Goal: Task Accomplishment & Management: Complete application form

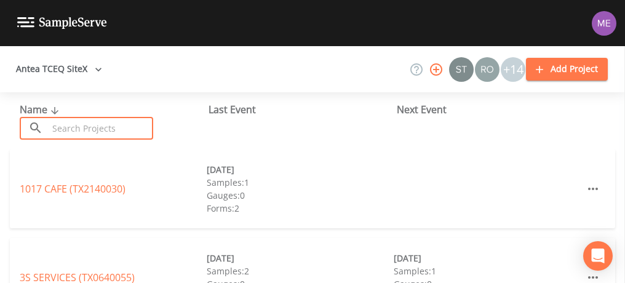
click at [118, 134] on input "text" at bounding box center [100, 128] width 105 height 23
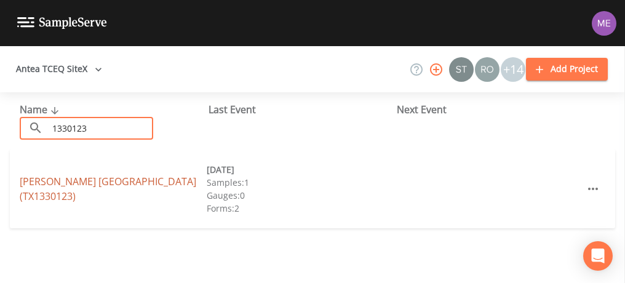
type input "1330123"
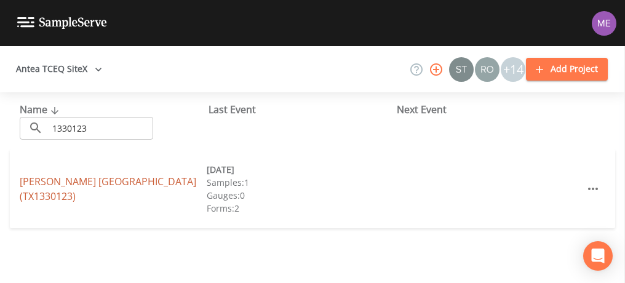
click at [132, 180] on link "[PERSON_NAME] [GEOGRAPHIC_DATA] (TX1330123)" at bounding box center [108, 189] width 177 height 28
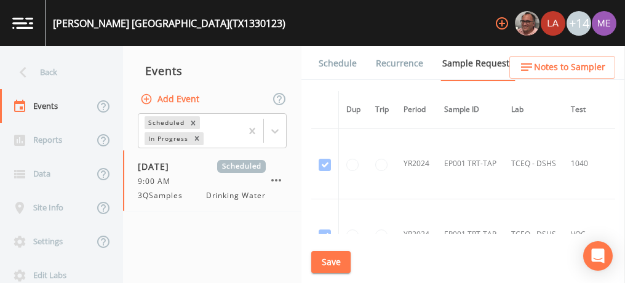
click at [346, 62] on link "Schedule" at bounding box center [338, 63] width 42 height 34
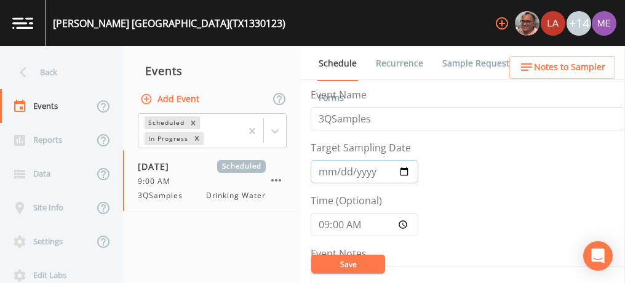
click at [340, 172] on input "[DATE]" at bounding box center [365, 171] width 108 height 23
type input "[DATE]"
click at [323, 222] on input "09:00:00" at bounding box center [365, 224] width 108 height 23
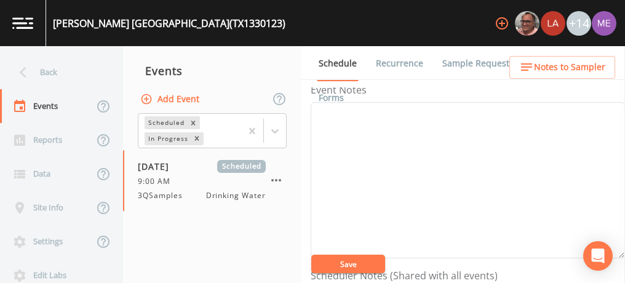
scroll to position [96, 0]
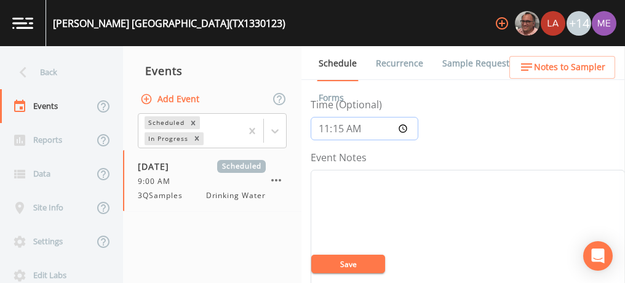
click at [323, 127] on input "11:15" at bounding box center [365, 128] width 108 height 23
type input "09:00"
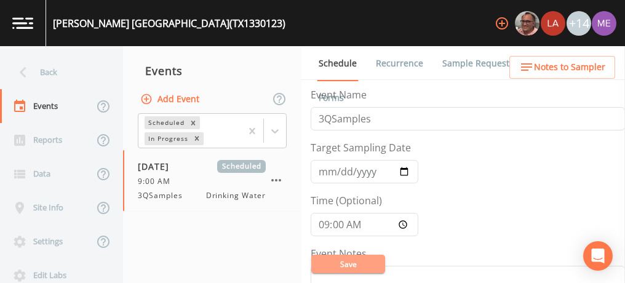
click at [347, 268] on button "Save" at bounding box center [348, 264] width 74 height 18
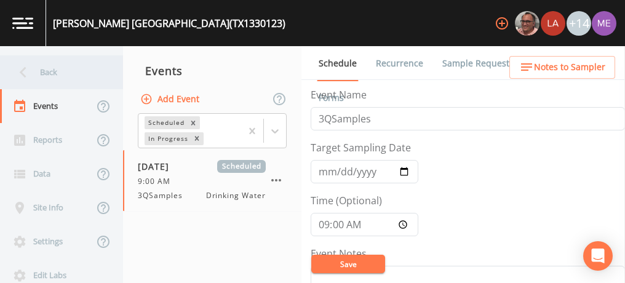
click at [47, 73] on div "Back" at bounding box center [55, 72] width 111 height 34
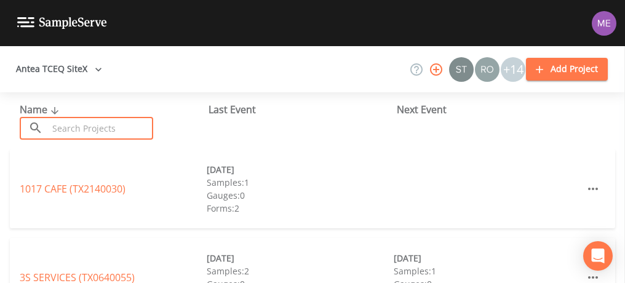
click at [79, 127] on input "text" at bounding box center [100, 128] width 105 height 23
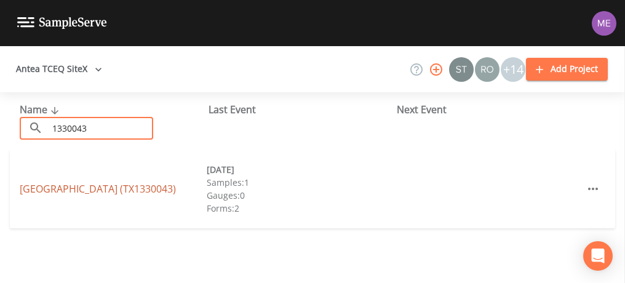
type input "1330043"
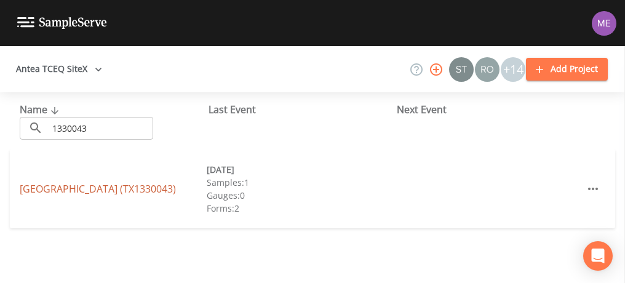
click at [91, 188] on link "[GEOGRAPHIC_DATA] (TX1330043)" at bounding box center [98, 189] width 156 height 14
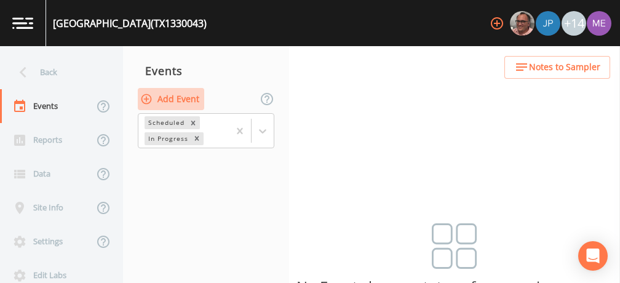
click at [165, 99] on button "Add Event" at bounding box center [171, 99] width 66 height 23
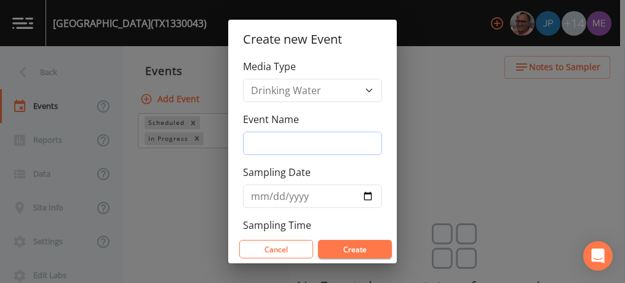
click at [265, 138] on input "Event Name" at bounding box center [312, 143] width 139 height 23
type input "3QSamples"
click at [259, 193] on input "Sampling Date" at bounding box center [312, 196] width 139 height 23
type input "0202-09-11"
type input "[DATE]"
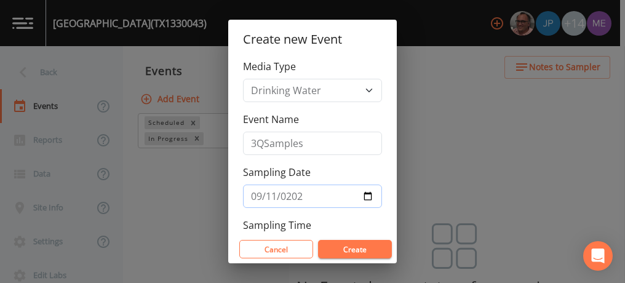
scroll to position [46, 0]
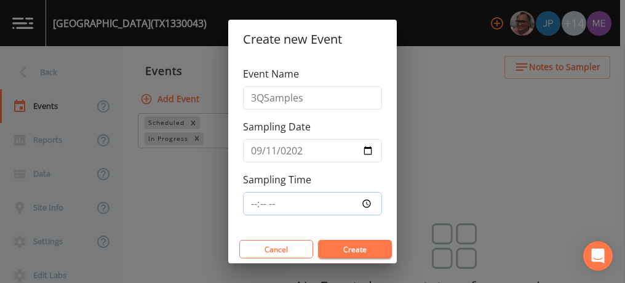
click at [253, 198] on input "Sampling Time" at bounding box center [312, 203] width 139 height 23
type input "09:00"
click at [371, 249] on button "Create" at bounding box center [355, 249] width 74 height 18
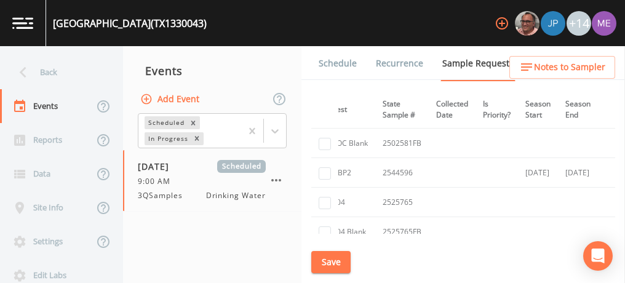
scroll to position [337, 239]
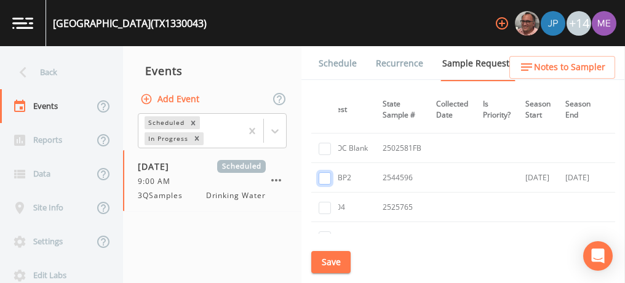
click at [323, 173] on input "checkbox" at bounding box center [325, 178] width 12 height 12
checkbox input "true"
click at [325, 258] on button "Save" at bounding box center [330, 262] width 39 height 23
click at [328, 68] on link "Schedule" at bounding box center [338, 63] width 42 height 34
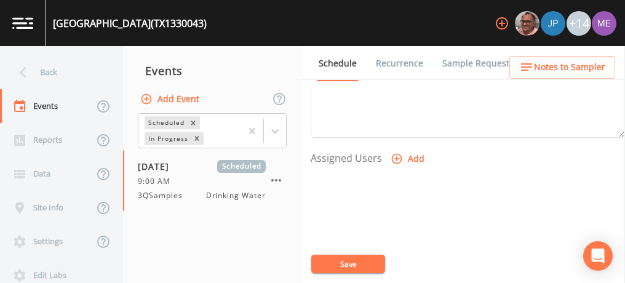
scroll to position [476, 0]
click at [396, 149] on icon "button" at bounding box center [397, 153] width 10 height 10
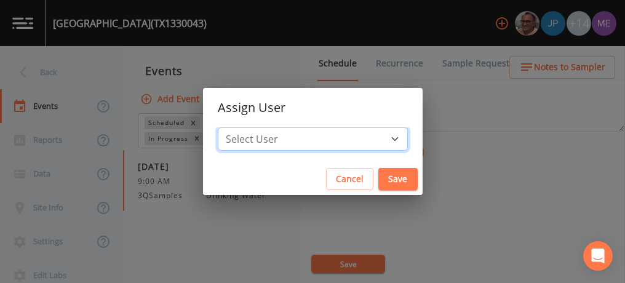
click at [375, 138] on select "Select User [PERSON_NAME] [PERSON_NAME] [PERSON_NAME] [PERSON_NAME] [PERSON_NAM…" at bounding box center [313, 138] width 190 height 23
select select "225c097a-c911-40d8-a014-18dc510324da"
click at [236, 127] on select "Select User [PERSON_NAME] [PERSON_NAME] [PERSON_NAME] [PERSON_NAME] [PERSON_NAM…" at bounding box center [313, 138] width 190 height 23
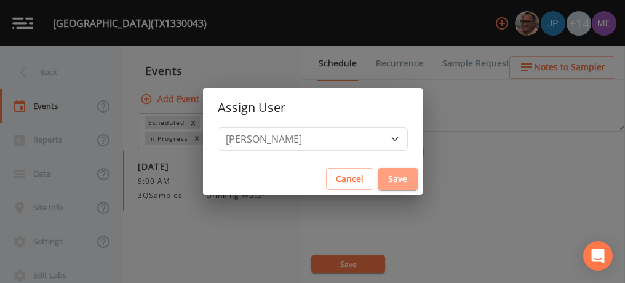
click at [383, 177] on button "Save" at bounding box center [398, 179] width 39 height 23
select select
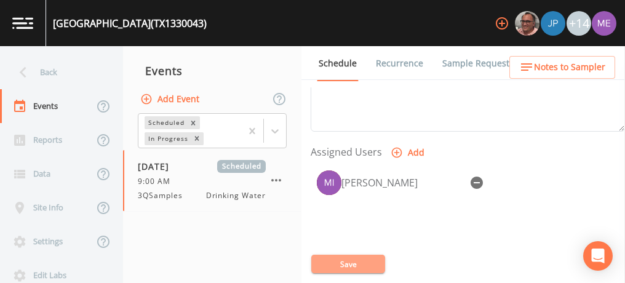
click at [351, 262] on button "Save" at bounding box center [348, 264] width 74 height 18
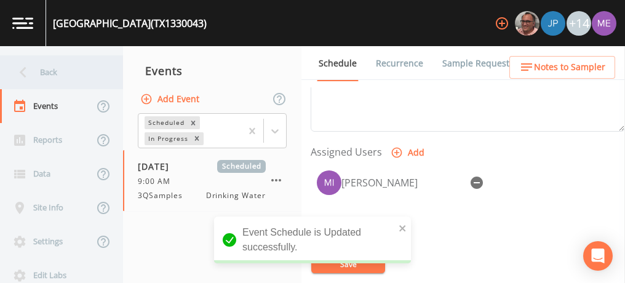
click at [52, 68] on div "Back" at bounding box center [55, 72] width 111 height 34
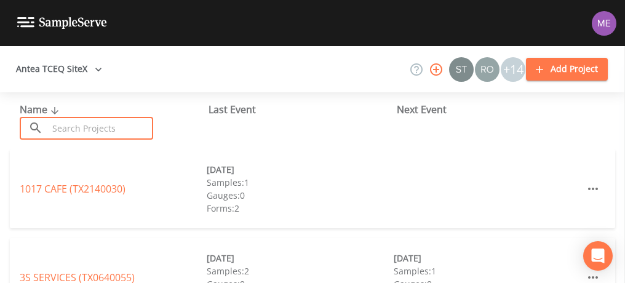
click at [73, 134] on input "text" at bounding box center [100, 128] width 105 height 23
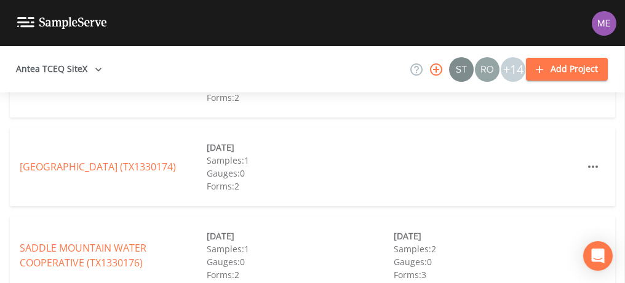
scroll to position [557, 0]
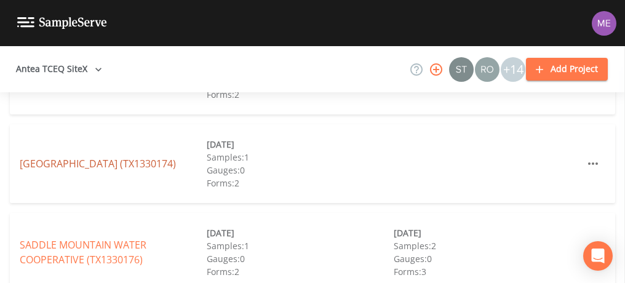
type input "133017"
click at [108, 165] on link "[GEOGRAPHIC_DATA] (TX1330174)" at bounding box center [98, 164] width 156 height 14
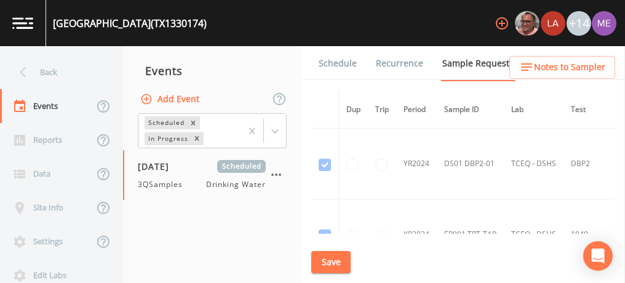
click at [329, 65] on link "Schedule" at bounding box center [338, 63] width 42 height 34
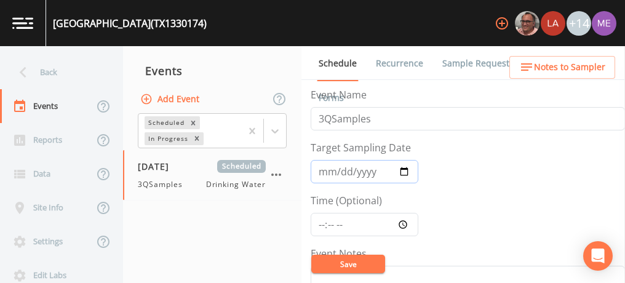
click at [323, 171] on input "[DATE]" at bounding box center [365, 171] width 108 height 23
type input "[DATE]"
click at [324, 220] on input "Time (Optional)" at bounding box center [365, 224] width 108 height 23
type input "09:00"
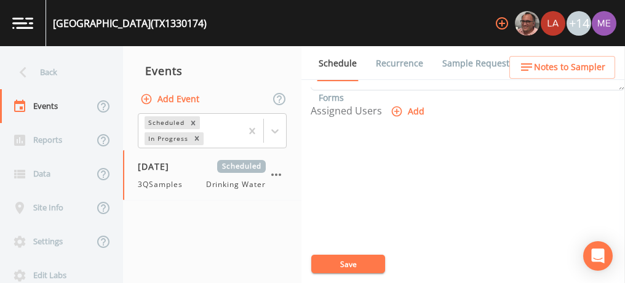
scroll to position [518, 0]
click at [395, 109] on icon "button" at bounding box center [397, 111] width 10 height 10
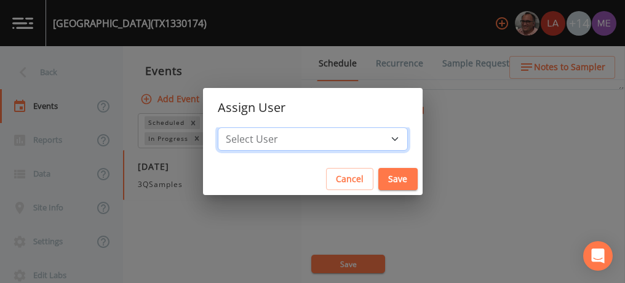
click at [377, 135] on select "Select User [PERSON_NAME] [PERSON_NAME] [PERSON_NAME] [PERSON_NAME] [PERSON_NAM…" at bounding box center [313, 138] width 190 height 23
select select "225c097a-c911-40d8-a014-18dc510324da"
click at [236, 127] on select "Select User [PERSON_NAME] [PERSON_NAME] [PERSON_NAME] [PERSON_NAME] [PERSON_NAM…" at bounding box center [313, 138] width 190 height 23
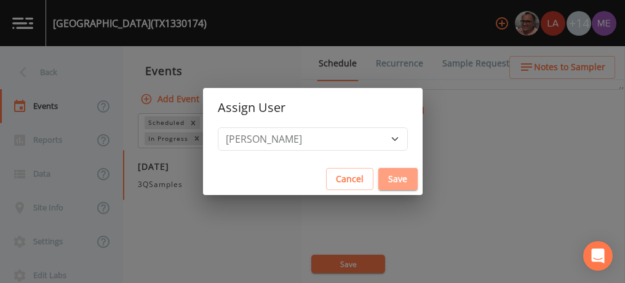
click at [380, 178] on button "Save" at bounding box center [398, 179] width 39 height 23
select select
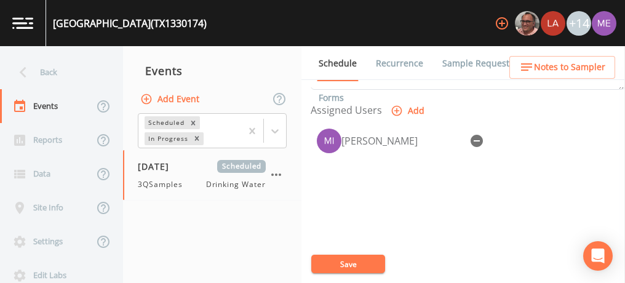
click at [356, 266] on button "Save" at bounding box center [348, 264] width 74 height 18
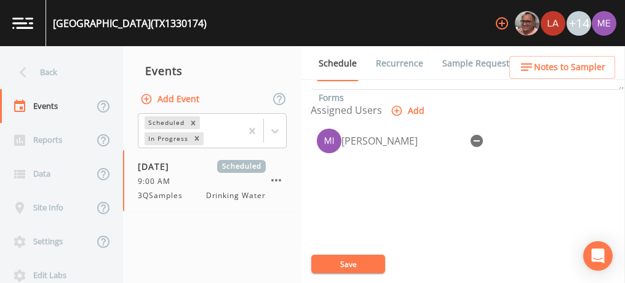
click at [450, 68] on link "Sample Requests" at bounding box center [478, 63] width 75 height 34
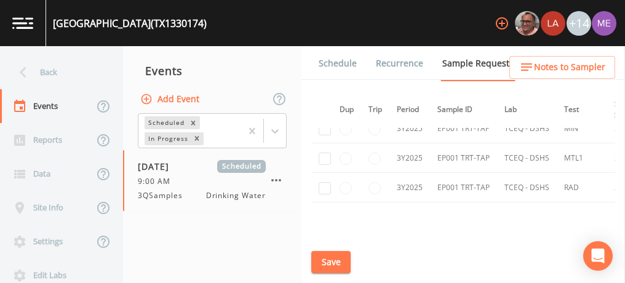
scroll to position [417, 6]
click at [330, 262] on button "Save" at bounding box center [330, 262] width 39 height 23
click at [140, 52] on nav "Events Add Event Scheduled In Progress [DATE] Scheduled 9:00 AM 3QSamples Drink…" at bounding box center [212, 164] width 178 height 237
click at [331, 63] on link "Schedule" at bounding box center [338, 63] width 42 height 34
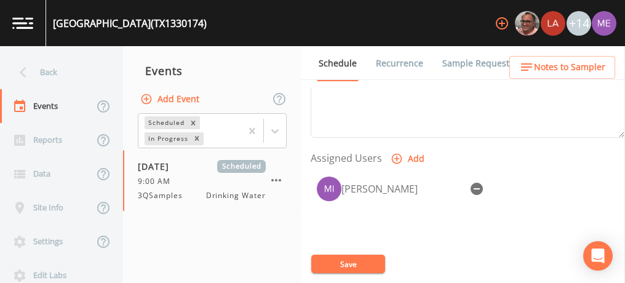
scroll to position [475, 0]
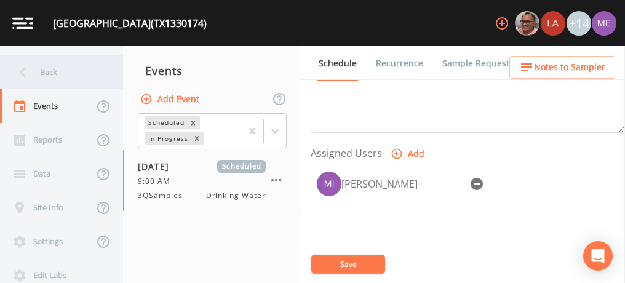
click at [47, 74] on div "Back" at bounding box center [55, 72] width 111 height 34
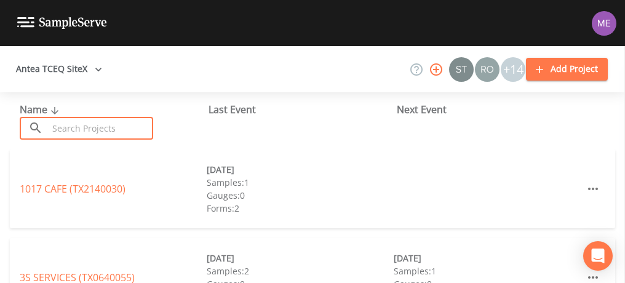
click at [86, 131] on input "text" at bounding box center [100, 128] width 105 height 23
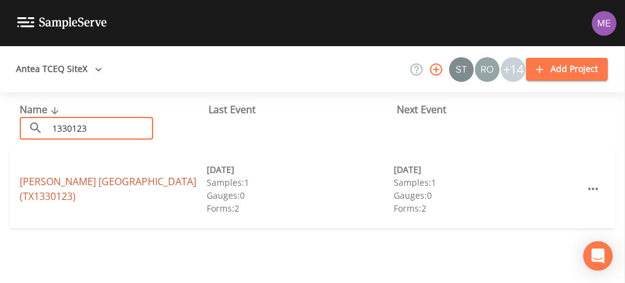
type input "1330123"
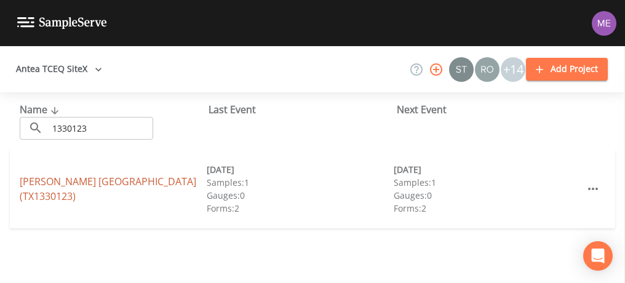
click at [102, 177] on link "[PERSON_NAME] [GEOGRAPHIC_DATA] (TX1330123)" at bounding box center [108, 189] width 177 height 28
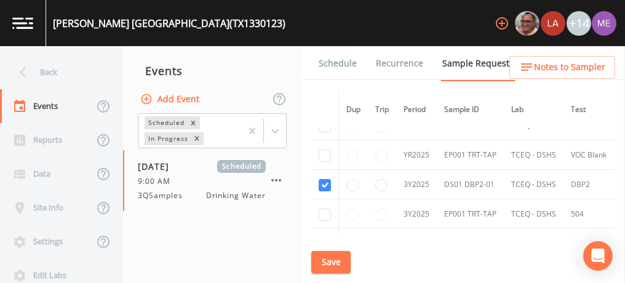
scroll to position [238, 0]
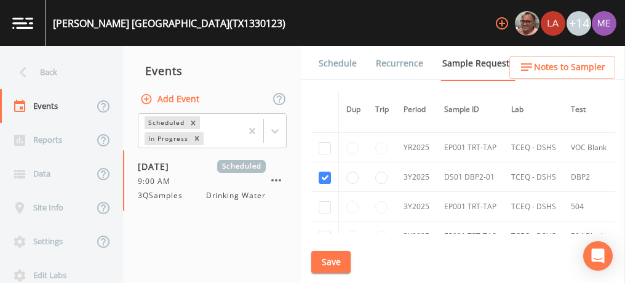
click at [349, 63] on link "Schedule" at bounding box center [338, 63] width 42 height 34
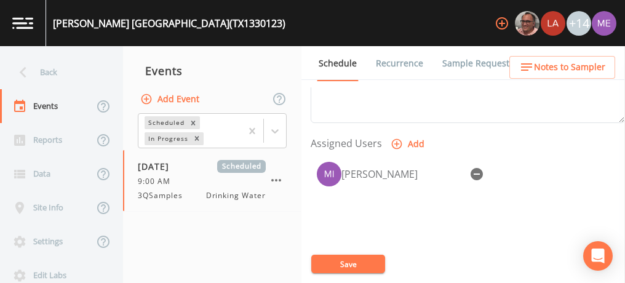
scroll to position [485, 0]
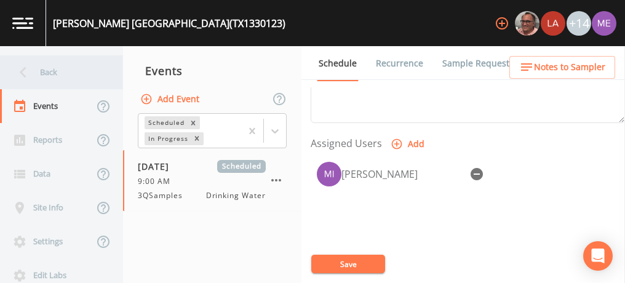
click at [50, 74] on div "Back" at bounding box center [55, 72] width 111 height 34
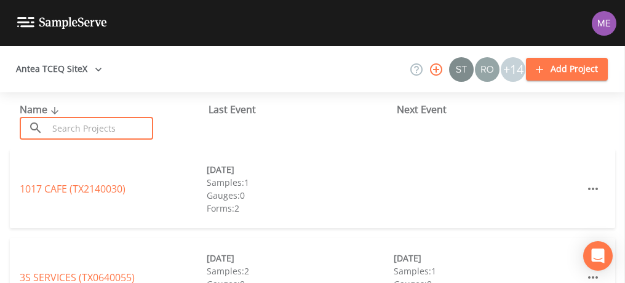
click at [83, 129] on input "text" at bounding box center [100, 128] width 105 height 23
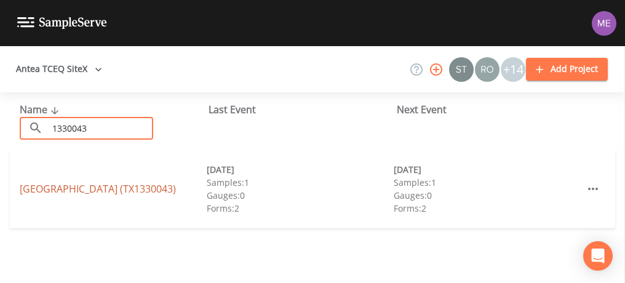
type input "1330043"
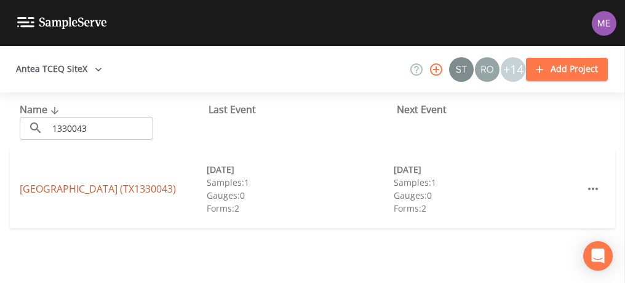
click at [44, 188] on link "[GEOGRAPHIC_DATA] (TX1330043)" at bounding box center [98, 189] width 156 height 14
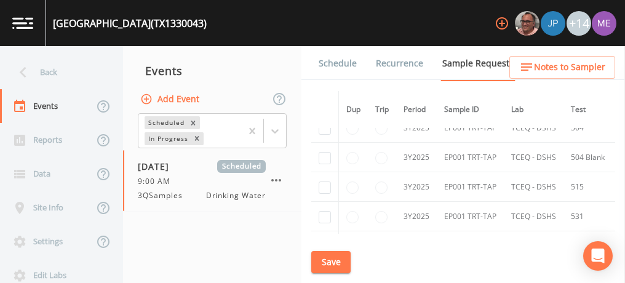
scroll to position [540, 0]
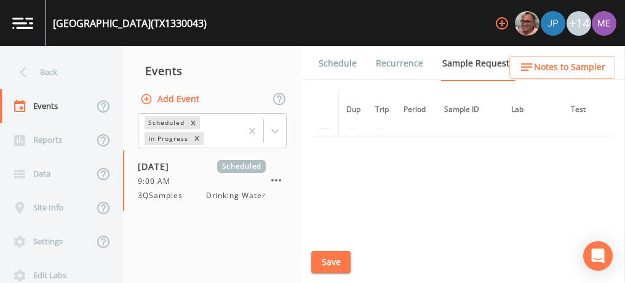
click at [348, 65] on link "Schedule" at bounding box center [338, 63] width 42 height 34
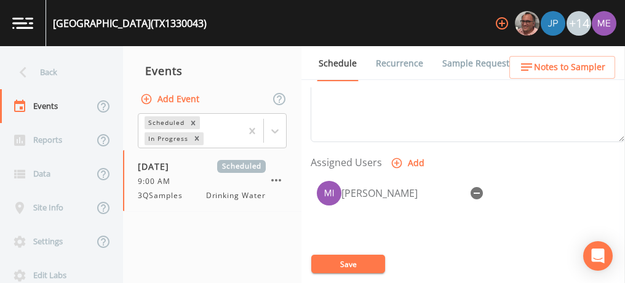
scroll to position [468, 0]
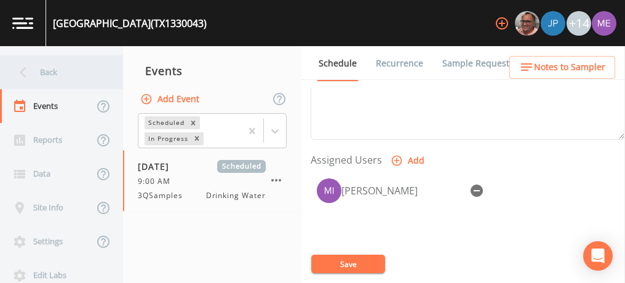
click at [52, 69] on div "Back" at bounding box center [55, 72] width 111 height 34
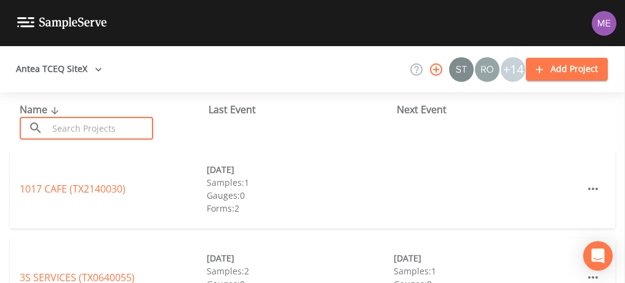
click at [71, 121] on input "text" at bounding box center [100, 128] width 105 height 23
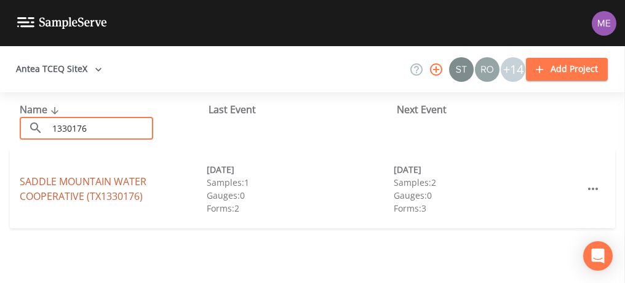
type input "1330176"
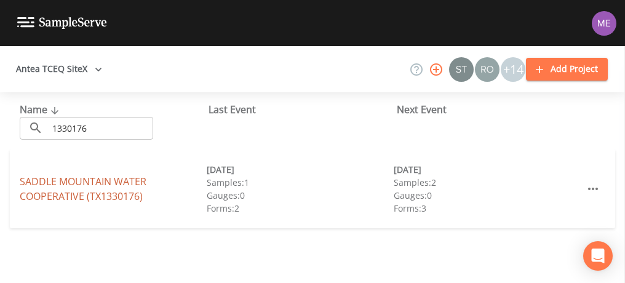
click at [57, 183] on link "SADDLE MOUNTAIN WATER COOPERATIVE (TX1330176)" at bounding box center [83, 189] width 127 height 28
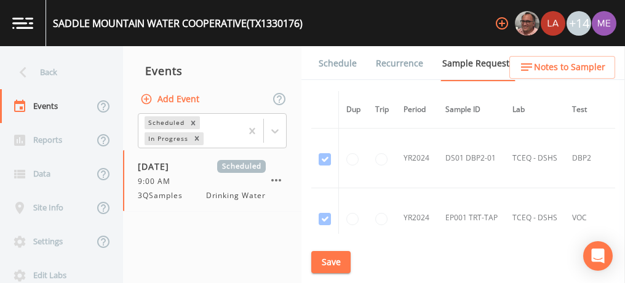
click at [335, 62] on link "Schedule" at bounding box center [338, 63] width 42 height 34
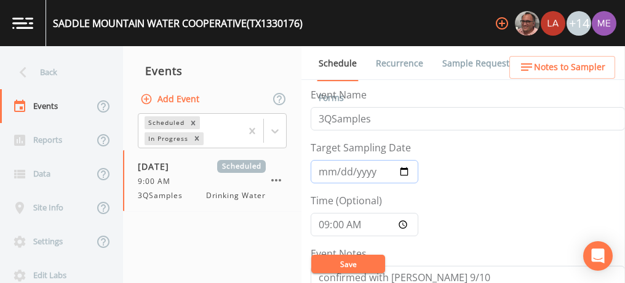
click at [342, 169] on input "[DATE]" at bounding box center [365, 171] width 108 height 23
type input "[DATE]"
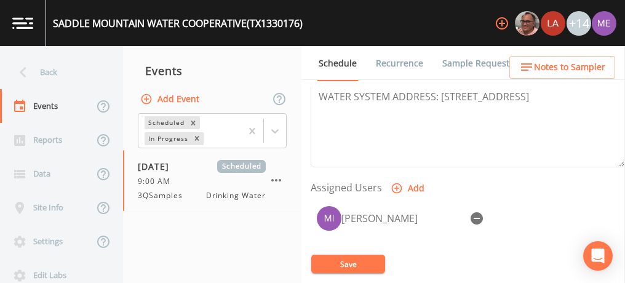
scroll to position [441, 0]
click at [461, 65] on link "Sample Requests" at bounding box center [478, 63] width 75 height 34
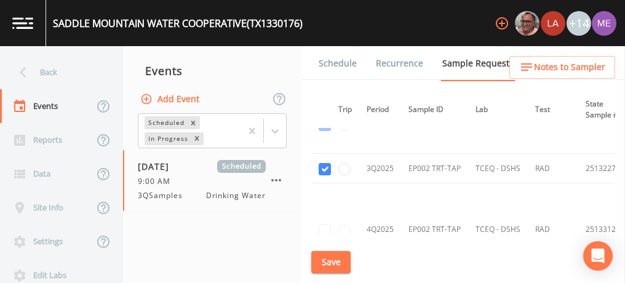
scroll to position [1824, 0]
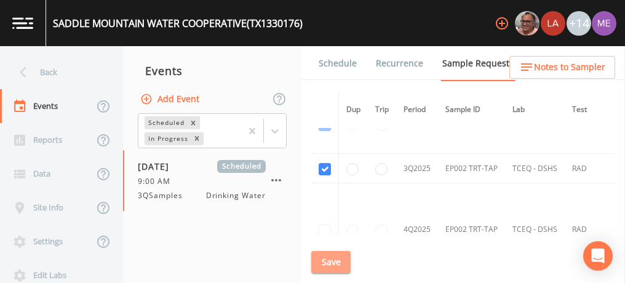
click at [331, 260] on button "Save" at bounding box center [330, 262] width 39 height 23
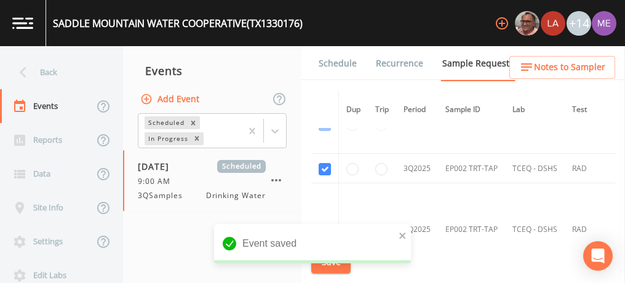
click at [329, 62] on link "Schedule" at bounding box center [338, 63] width 42 height 34
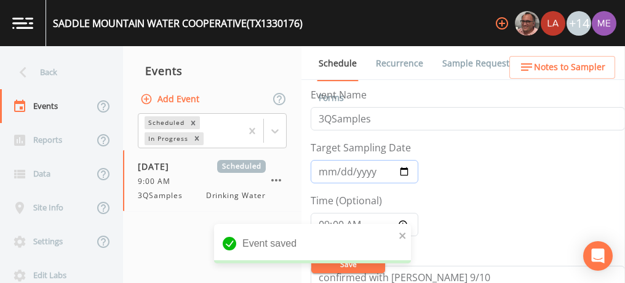
click at [340, 172] on input "[DATE]" at bounding box center [365, 171] width 108 height 23
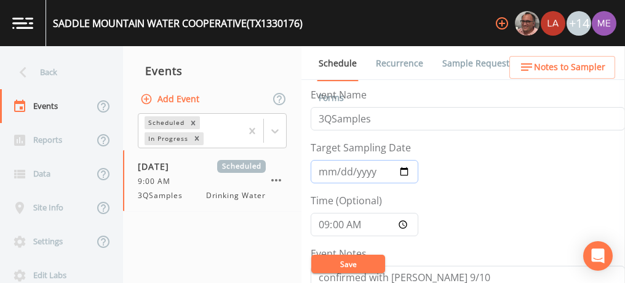
type input "[DATE]"
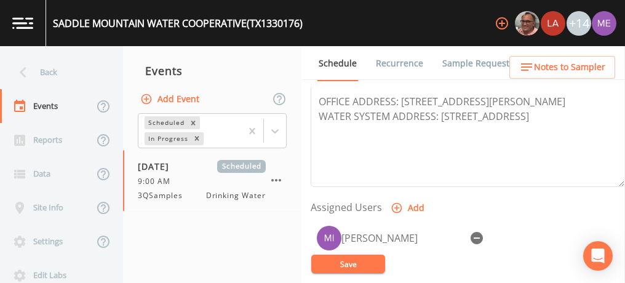
scroll to position [465, 0]
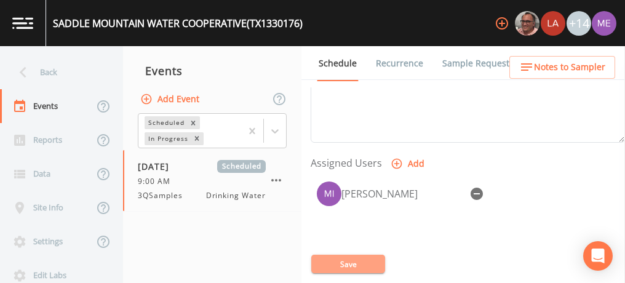
click at [355, 260] on button "Save" at bounding box center [348, 264] width 74 height 18
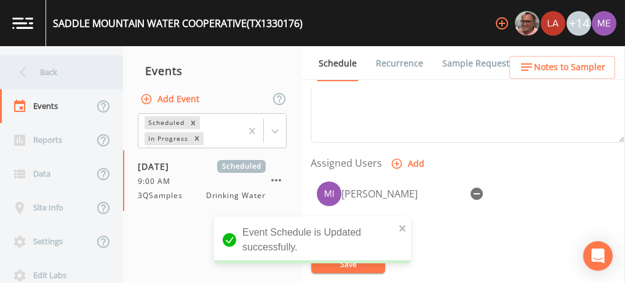
click at [46, 69] on div "Back" at bounding box center [55, 72] width 111 height 34
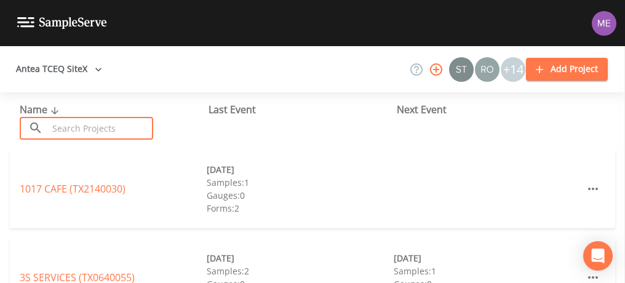
click at [68, 122] on input "text" at bounding box center [100, 128] width 105 height 23
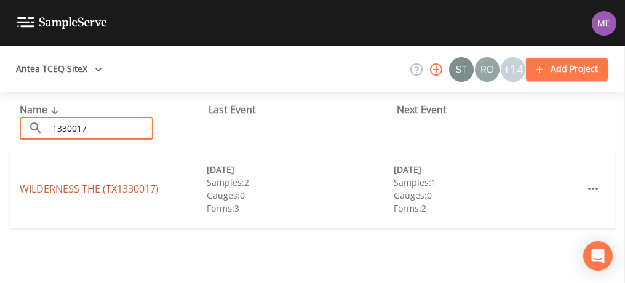
type input "1330017"
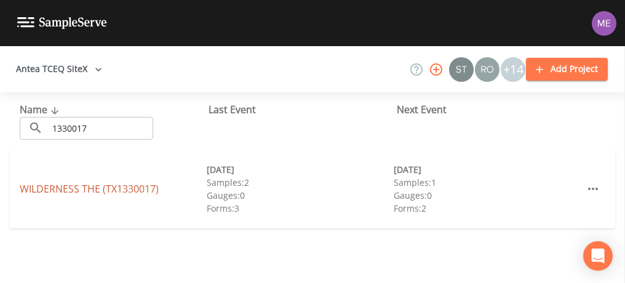
click at [57, 185] on link "WILDERNESS THE (TX1330017)" at bounding box center [89, 189] width 139 height 14
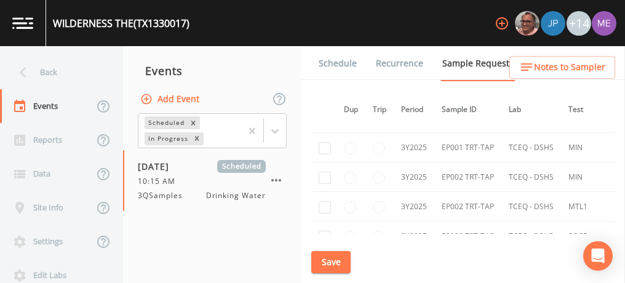
scroll to position [1346, 2]
click at [338, 61] on link "Schedule" at bounding box center [338, 63] width 42 height 34
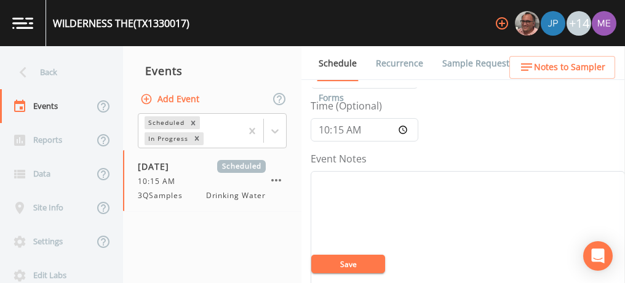
scroll to position [96, 0]
click at [323, 131] on input "10:15:00" at bounding box center [365, 128] width 108 height 23
type input "09:00"
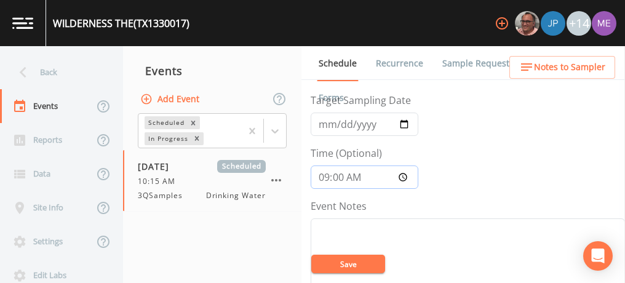
scroll to position [47, 0]
click at [339, 126] on input "[DATE]" at bounding box center [365, 124] width 108 height 23
type input "[DATE]"
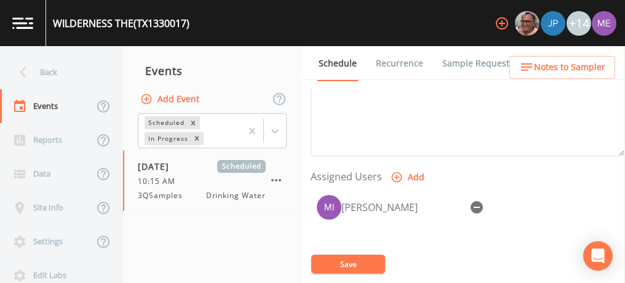
scroll to position [435, 0]
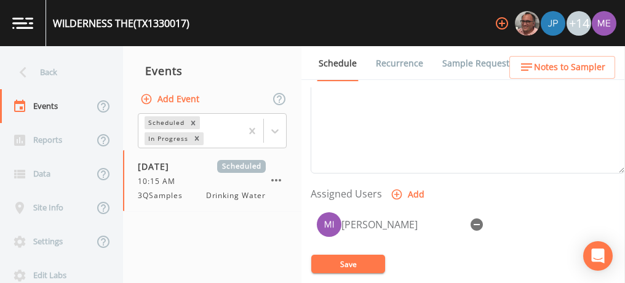
click at [356, 267] on button "Save" at bounding box center [348, 264] width 74 height 18
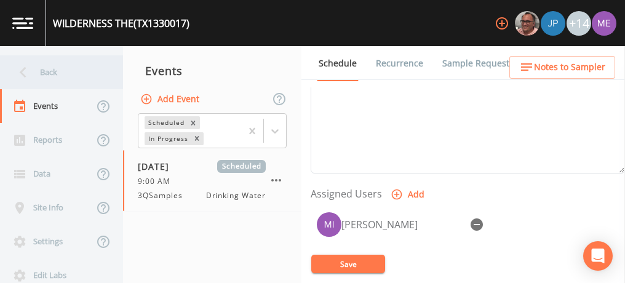
click at [43, 74] on div "Back" at bounding box center [55, 72] width 111 height 34
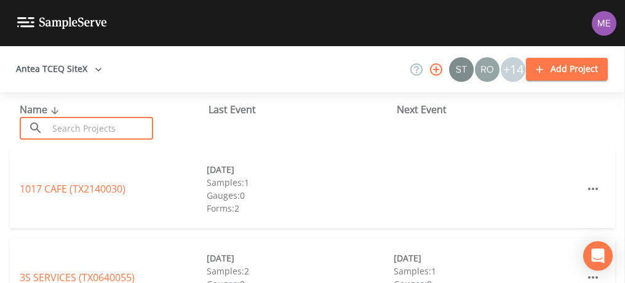
click at [73, 127] on input "text" at bounding box center [100, 128] width 105 height 23
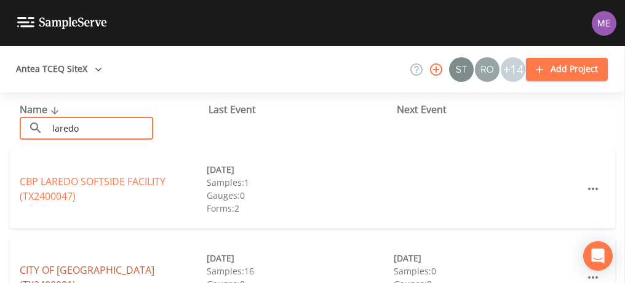
type input "laredo"
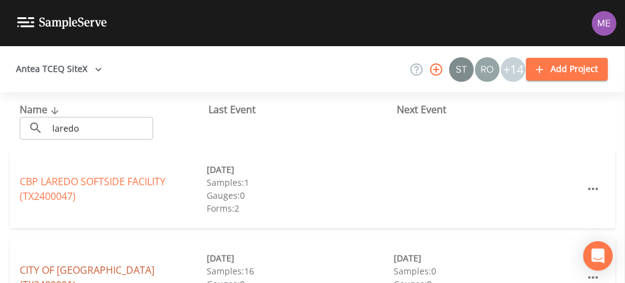
click at [73, 275] on link "CITY OF [GEOGRAPHIC_DATA] (TX2400001)" at bounding box center [87, 277] width 135 height 28
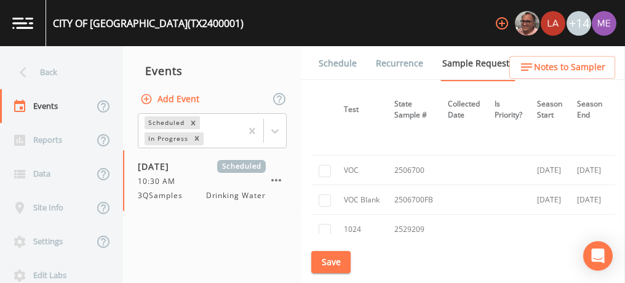
scroll to position [7546, 229]
click at [325, 165] on input "checkbox" at bounding box center [325, 171] width 12 height 12
checkbox input "true"
click at [323, 194] on input "checkbox" at bounding box center [325, 200] width 12 height 12
checkbox input "true"
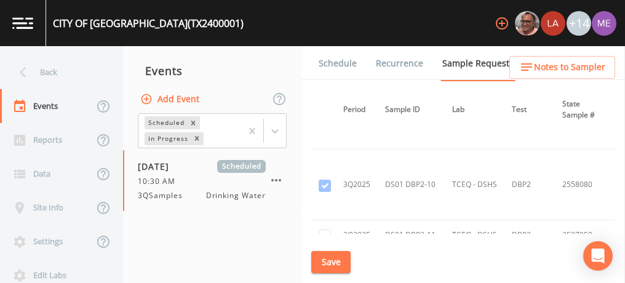
scroll to position [11869, 60]
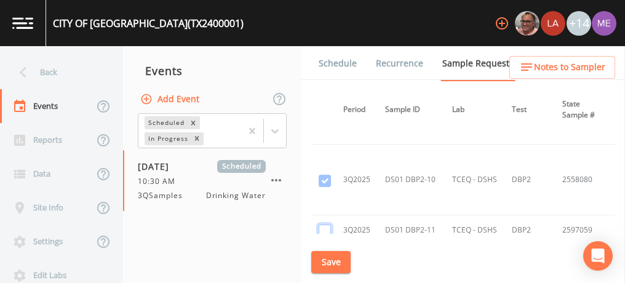
click at [325, 225] on input "checkbox" at bounding box center [325, 231] width 12 height 12
checkbox input "true"
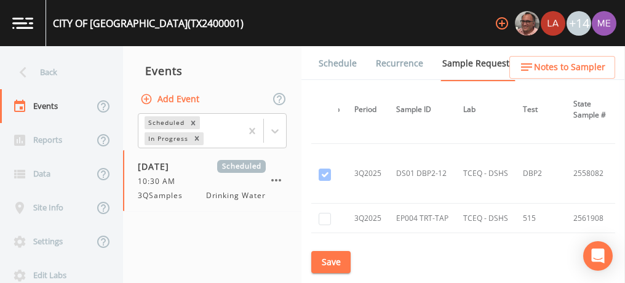
scroll to position [10193, 49]
click at [325, 211] on input "checkbox" at bounding box center [325, 217] width 12 height 12
checkbox input "true"
click at [325, 241] on input "checkbox" at bounding box center [325, 247] width 12 height 12
checkbox input "true"
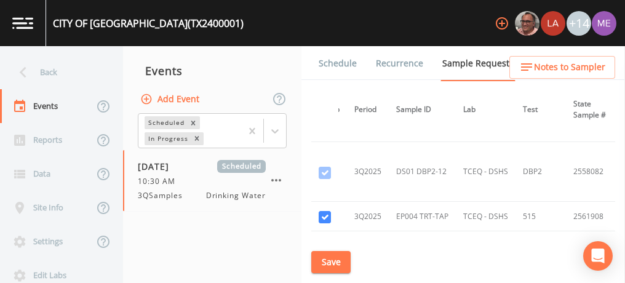
click at [326, 270] on input "checkbox" at bounding box center [325, 276] width 12 height 12
checkbox input "true"
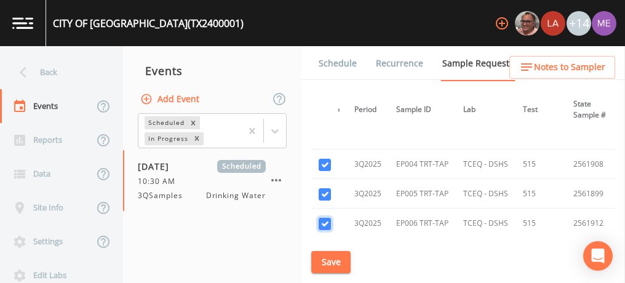
scroll to position [10246, 49]
click at [333, 258] on button "Save" at bounding box center [330, 262] width 39 height 23
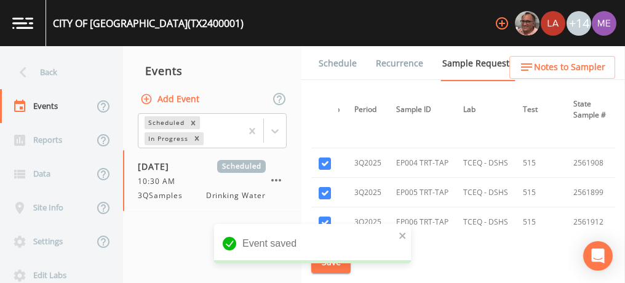
click at [326, 64] on link "Schedule" at bounding box center [338, 63] width 42 height 34
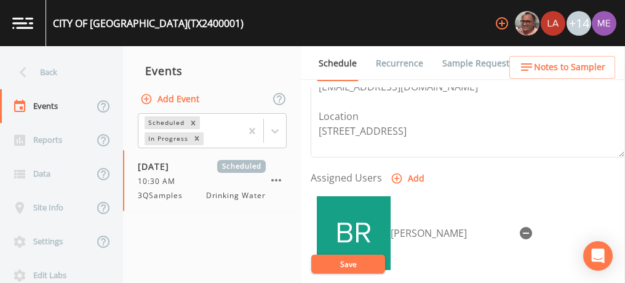
scroll to position [451, 0]
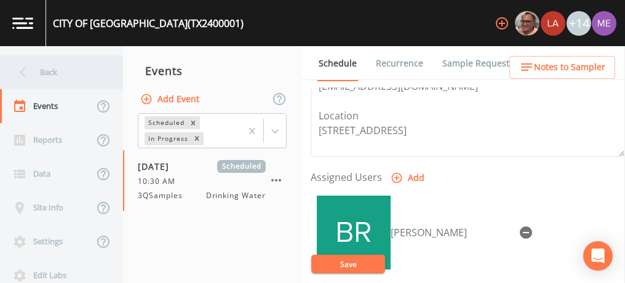
click at [44, 74] on div "Back" at bounding box center [55, 72] width 111 height 34
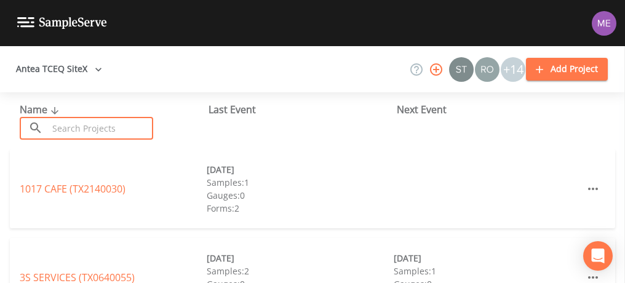
click at [65, 125] on input "text" at bounding box center [100, 128] width 105 height 23
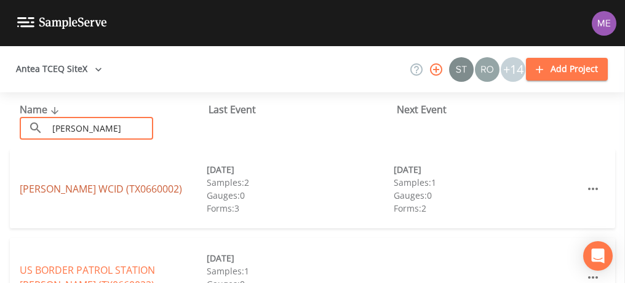
type input "[PERSON_NAME]"
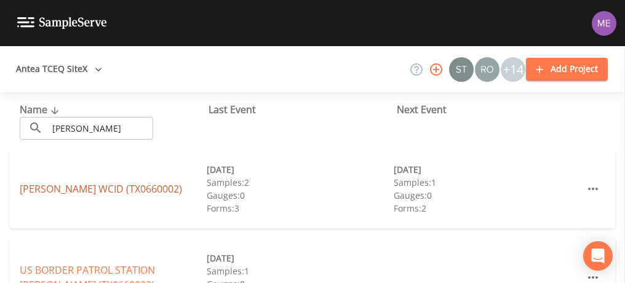
click at [39, 186] on link "[PERSON_NAME] WCID (TX0660002)" at bounding box center [101, 189] width 162 height 14
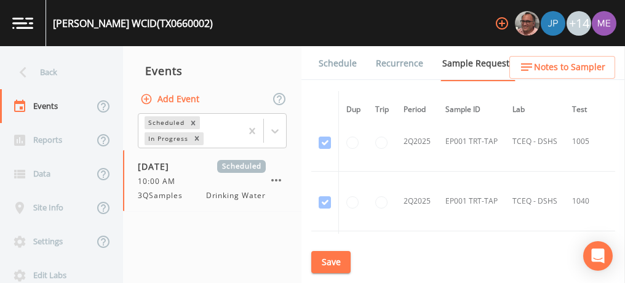
scroll to position [1029, 0]
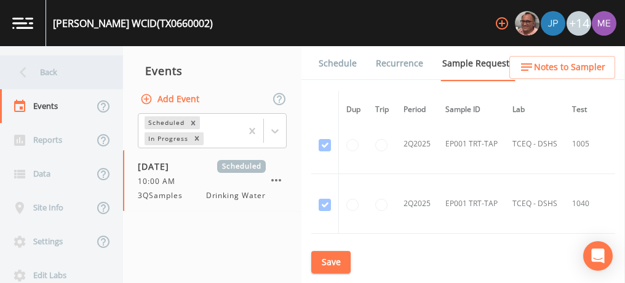
click at [58, 69] on div "Back" at bounding box center [55, 72] width 111 height 34
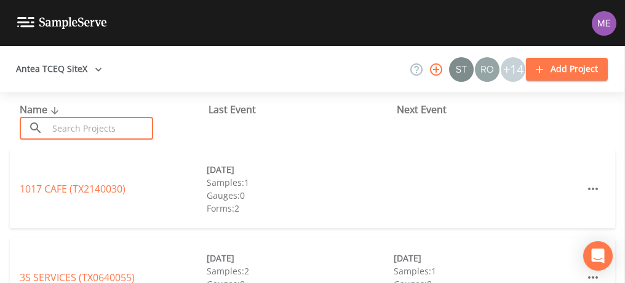
click at [62, 132] on input "text" at bounding box center [100, 128] width 105 height 23
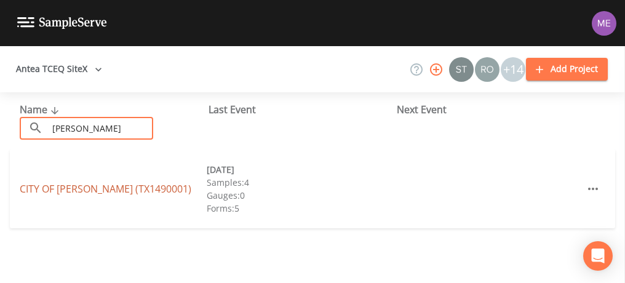
type input "[PERSON_NAME]"
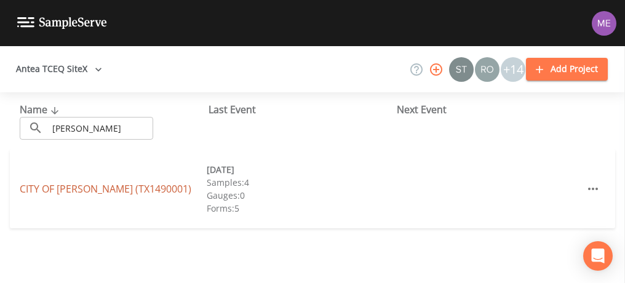
click at [57, 186] on link "CITY OF [PERSON_NAME] (TX1490001)" at bounding box center [106, 189] width 172 height 14
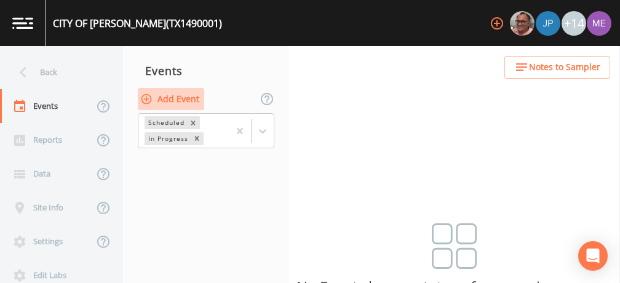
click at [195, 95] on button "Add Event" at bounding box center [171, 99] width 66 height 23
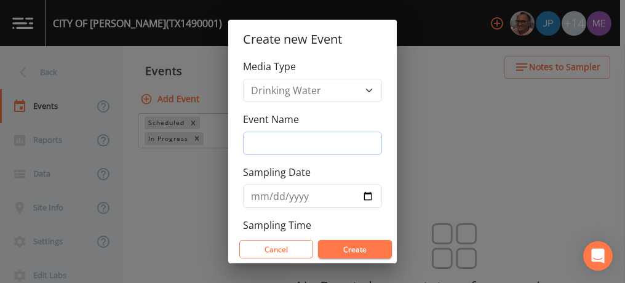
click at [266, 139] on input "Event Name" at bounding box center [312, 143] width 139 height 23
type input "3QSamples"
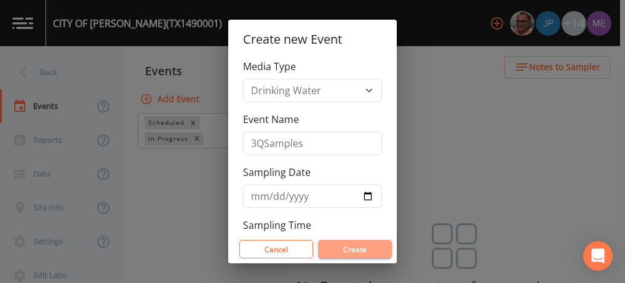
click at [352, 247] on button "Create" at bounding box center [355, 249] width 74 height 18
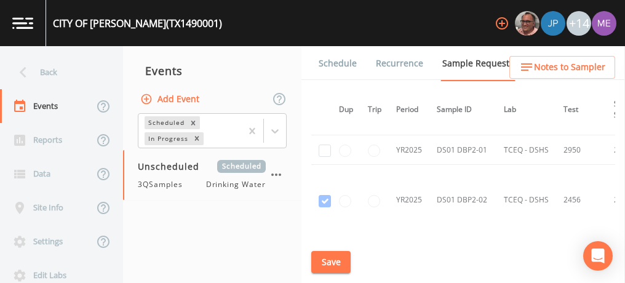
scroll to position [913, 0]
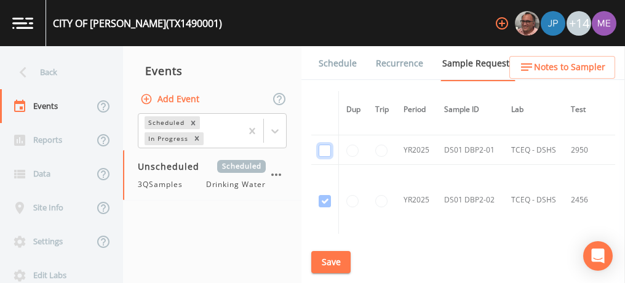
click at [321, 145] on input "checkbox" at bounding box center [325, 151] width 12 height 12
checkbox input "true"
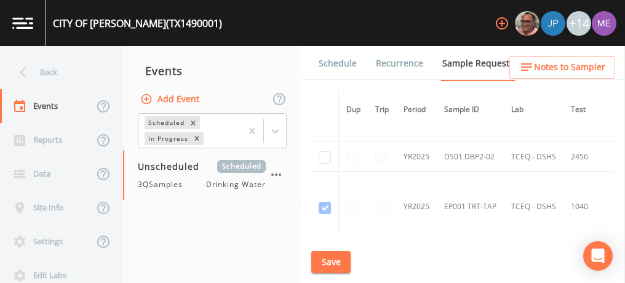
scroll to position [1008, 0]
click at [324, 151] on input "checkbox" at bounding box center [325, 157] width 12 height 12
checkbox input "true"
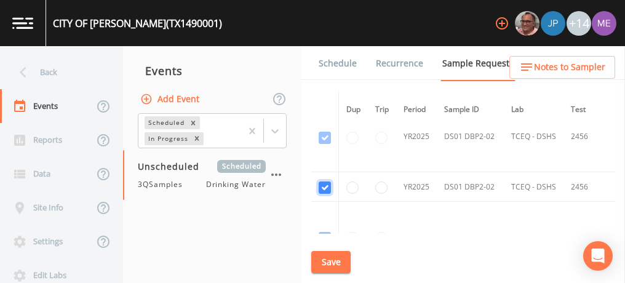
scroll to position [979, 0]
click at [333, 261] on button "Save" at bounding box center [330, 262] width 39 height 23
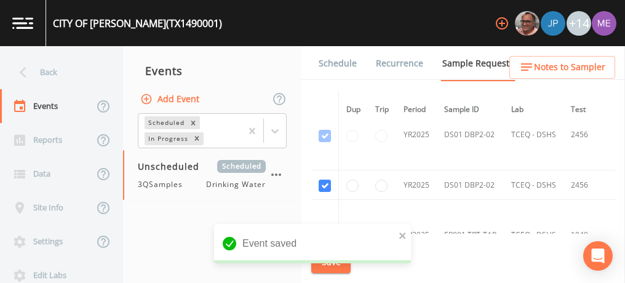
click at [333, 63] on link "Schedule" at bounding box center [338, 63] width 42 height 34
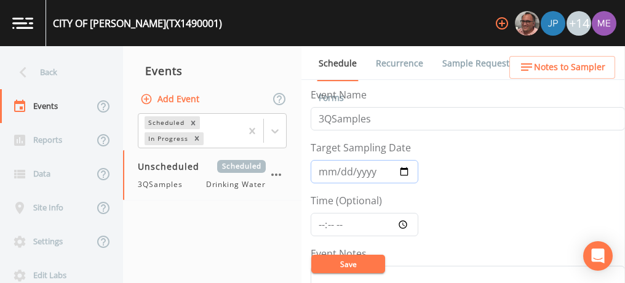
click at [330, 169] on input "Target Sampling Date" at bounding box center [365, 171] width 108 height 23
type input "[DATE]"
click at [324, 220] on input "Time (Optional)" at bounding box center [365, 224] width 108 height 23
click at [323, 218] on input "Time (Optional)" at bounding box center [365, 224] width 108 height 23
type input "11:30"
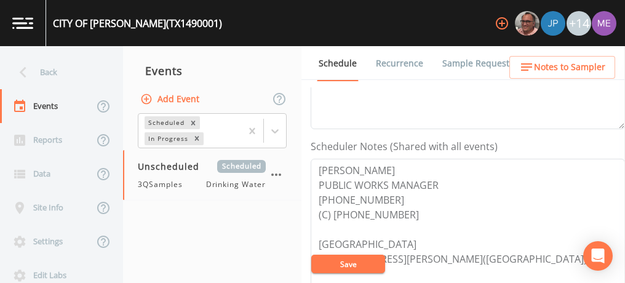
scroll to position [293, 0]
click at [463, 204] on textarea "[PERSON_NAME] PUBLIC WORKS MANAGER [PHONE_NUMBER] (C) [PHONE_NUMBER] [GEOGRAPHI…" at bounding box center [468, 237] width 315 height 156
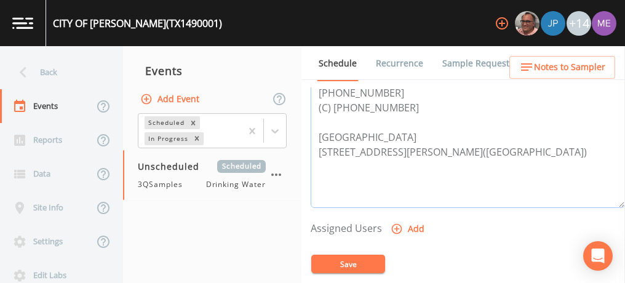
scroll to position [434, 0]
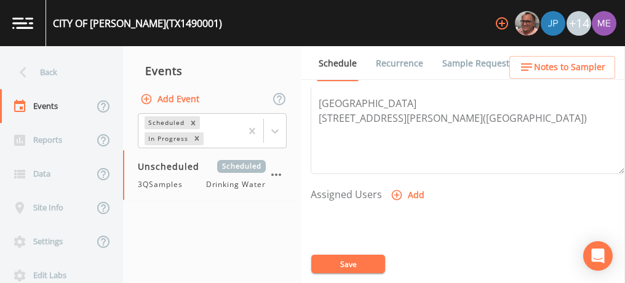
click at [398, 191] on icon "button" at bounding box center [397, 195] width 12 height 12
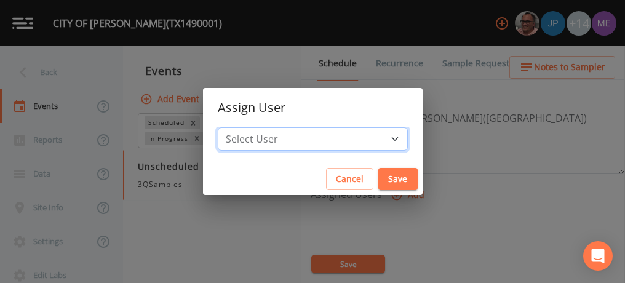
click at [378, 136] on select "Select User [PERSON_NAME] [PERSON_NAME] [PERSON_NAME] [PERSON_NAME] [PERSON_NAM…" at bounding box center [313, 138] width 190 height 23
select select "82fcd260-406f-4720-af66-0de7f1917f1c"
click at [236, 127] on select "Select User [PERSON_NAME] [PERSON_NAME] [PERSON_NAME] [PERSON_NAME] [PERSON_NAM…" at bounding box center [313, 138] width 190 height 23
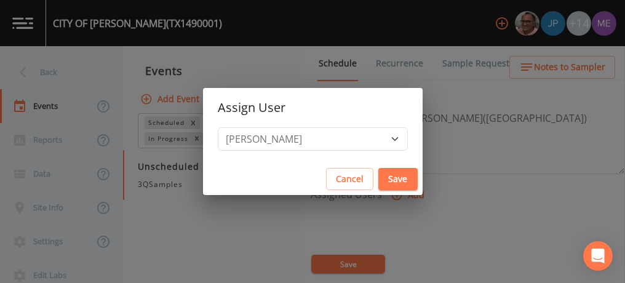
click at [383, 182] on button "Save" at bounding box center [398, 179] width 39 height 23
select select
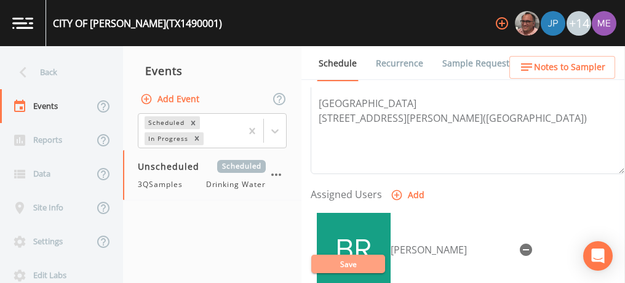
click at [355, 267] on button "Save" at bounding box center [348, 264] width 74 height 18
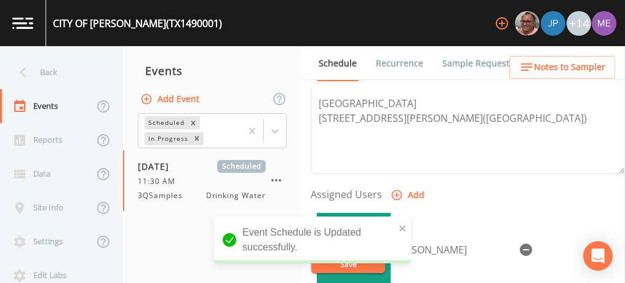
click at [559, 65] on span "Notes to Sampler" at bounding box center [569, 67] width 71 height 15
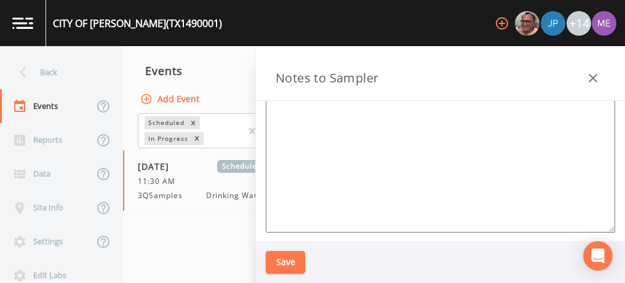
scroll to position [0, 0]
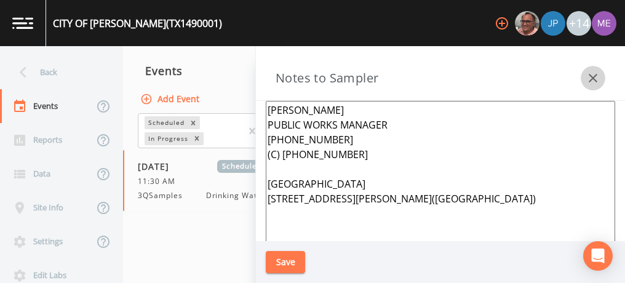
click at [591, 76] on icon "button" at bounding box center [593, 78] width 9 height 9
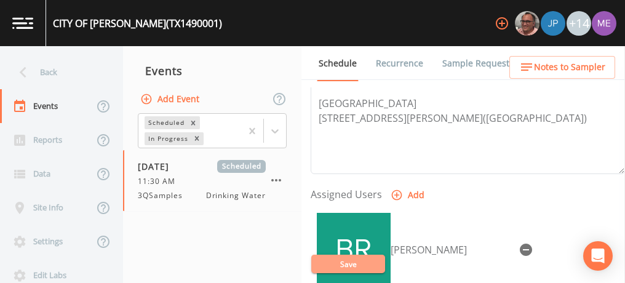
click at [367, 265] on button "Save" at bounding box center [348, 264] width 74 height 18
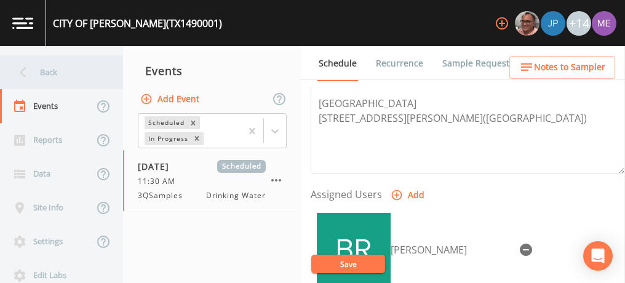
click at [55, 73] on div "Back" at bounding box center [55, 72] width 111 height 34
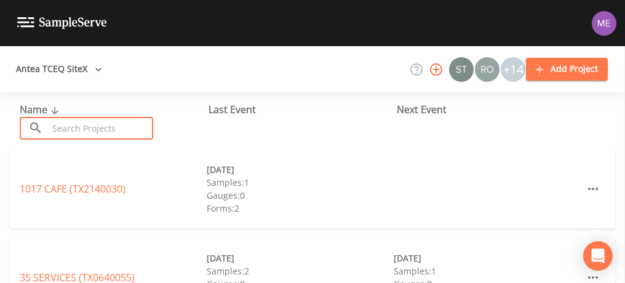
click at [86, 128] on input "text" at bounding box center [100, 128] width 105 height 23
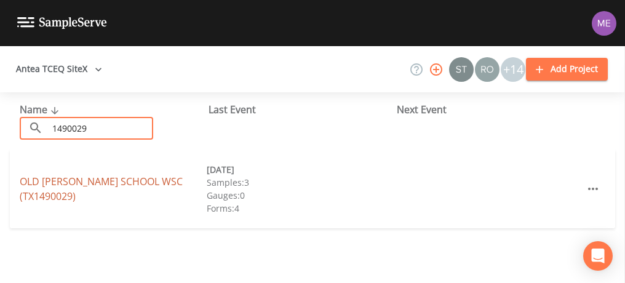
type input "1490029"
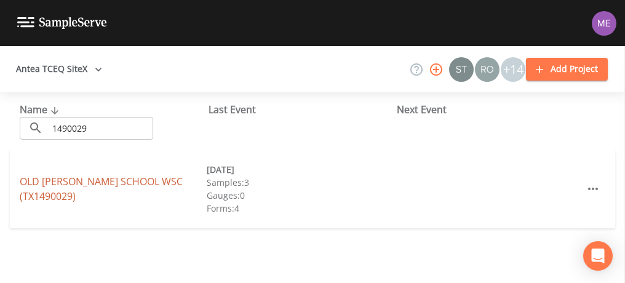
click at [102, 179] on link "[GEOGRAPHIC_DATA][PERSON_NAME] (TX1490029)" at bounding box center [101, 189] width 163 height 28
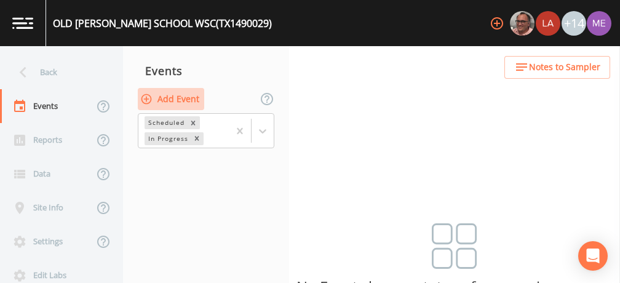
click at [180, 100] on button "Add Event" at bounding box center [171, 99] width 66 height 23
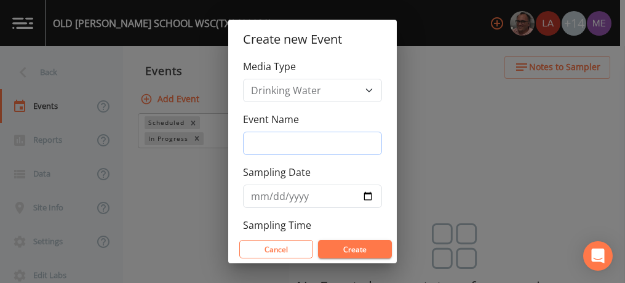
click at [271, 143] on input "Event Name" at bounding box center [312, 143] width 139 height 23
type input "3QSamples"
click at [265, 194] on input "Sampling Date" at bounding box center [312, 196] width 139 height 23
type input "[DATE]"
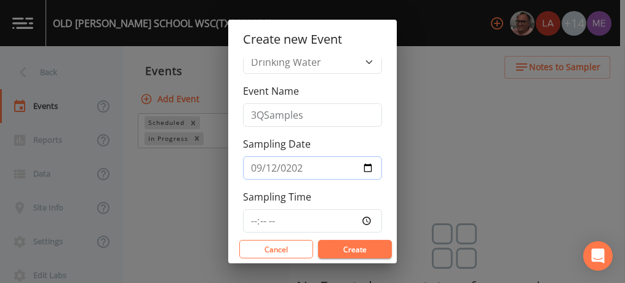
scroll to position [46, 0]
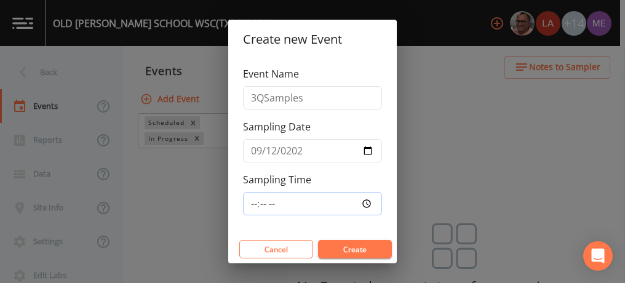
click at [253, 201] on input "Sampling Time" at bounding box center [312, 203] width 139 height 23
type input "12:30"
click at [343, 252] on button "Create" at bounding box center [355, 249] width 74 height 18
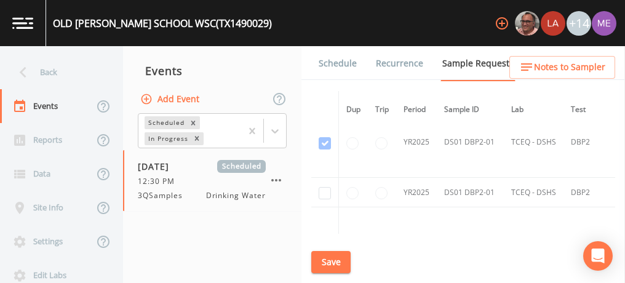
scroll to position [790, 2]
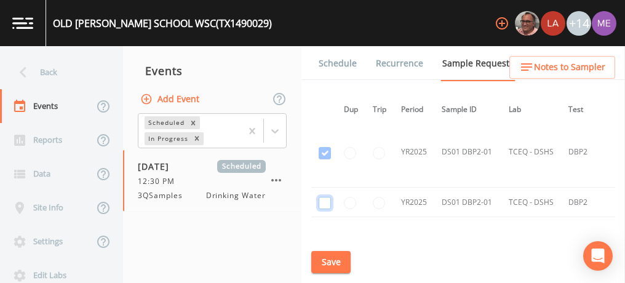
click at [324, 198] on input "checkbox" at bounding box center [325, 203] width 12 height 12
checkbox input "true"
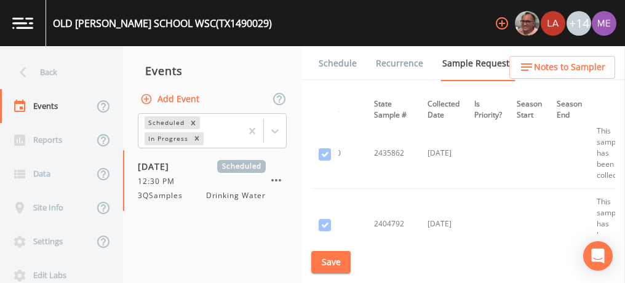
scroll to position [291, 247]
click at [333, 60] on link "Schedule" at bounding box center [338, 63] width 42 height 34
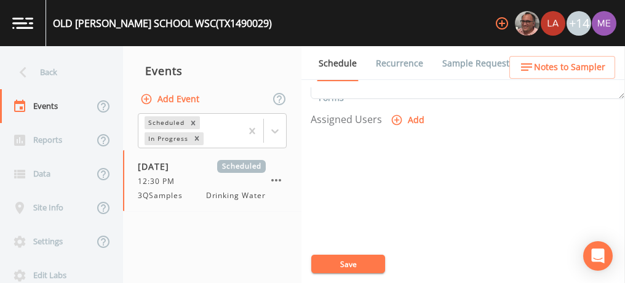
scroll to position [510, 0]
click at [396, 114] on icon "button" at bounding box center [397, 119] width 12 height 12
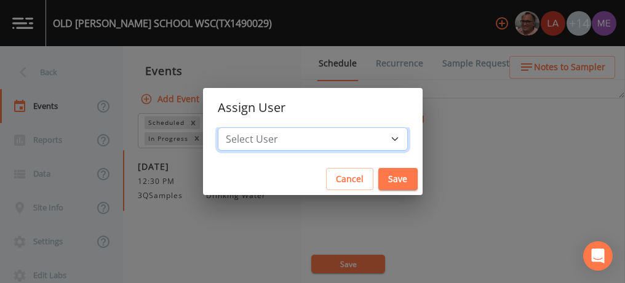
click at [375, 137] on select "Select User [PERSON_NAME] [PERSON_NAME] [PERSON_NAME] [PERSON_NAME] [PERSON_NAM…" at bounding box center [313, 138] width 190 height 23
select select "82fcd260-406f-4720-af66-0de7f1917f1c"
click at [236, 127] on select "Select User [PERSON_NAME] [PERSON_NAME] [PERSON_NAME] [PERSON_NAME] [PERSON_NAM…" at bounding box center [313, 138] width 190 height 23
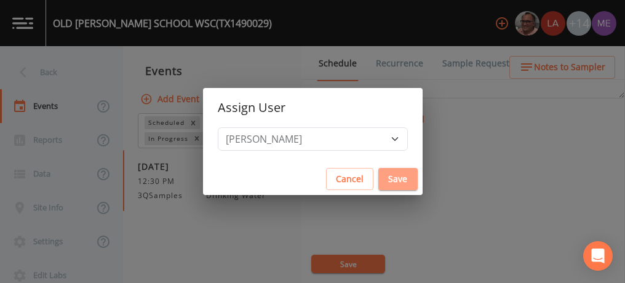
click at [379, 182] on button "Save" at bounding box center [398, 179] width 39 height 23
select select
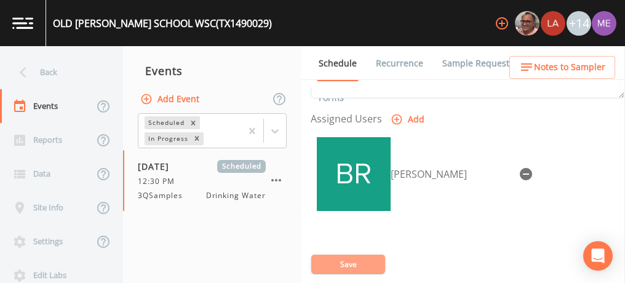
click at [361, 262] on button "Save" at bounding box center [348, 264] width 74 height 18
click at [446, 66] on link "Sample Requests" at bounding box center [478, 63] width 75 height 34
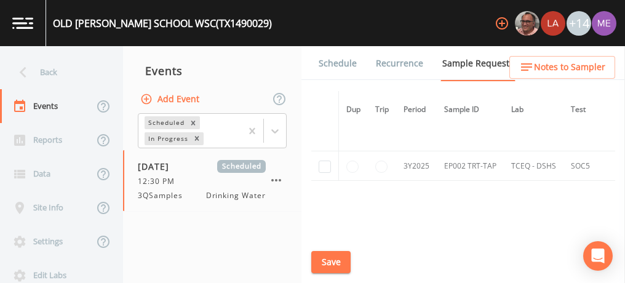
scroll to position [2191, 0]
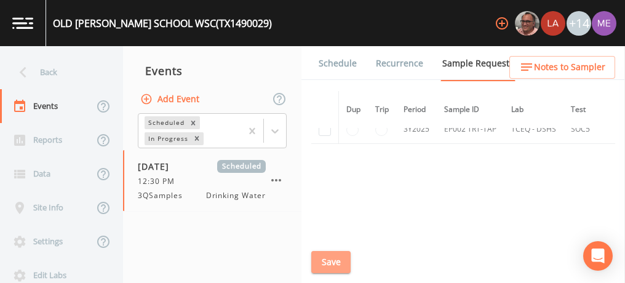
click at [329, 267] on button "Save" at bounding box center [330, 262] width 39 height 23
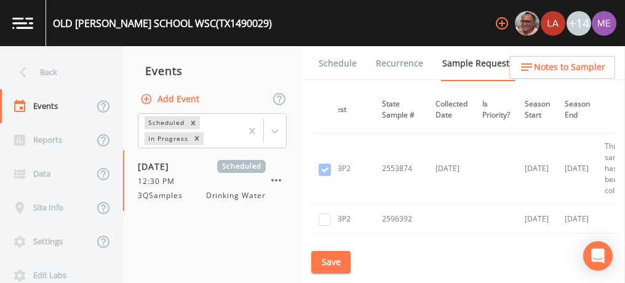
scroll to position [774, 239]
click at [330, 218] on input "checkbox" at bounding box center [325, 220] width 12 height 12
checkbox input "true"
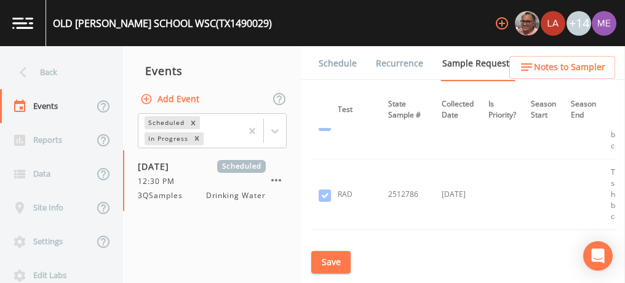
scroll to position [2191, 233]
click at [327, 259] on button "Save" at bounding box center [330, 262] width 39 height 23
click at [326, 64] on link "Schedule" at bounding box center [338, 63] width 42 height 34
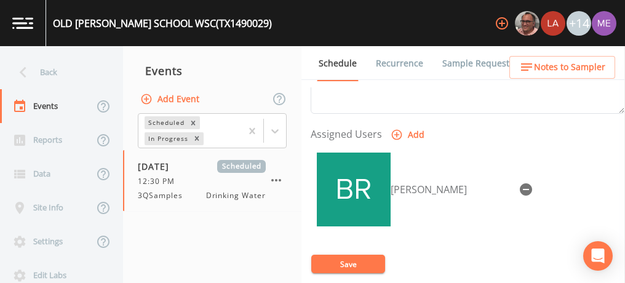
scroll to position [495, 0]
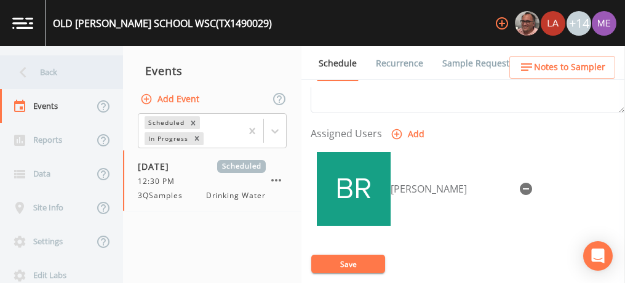
click at [46, 70] on div "Back" at bounding box center [55, 72] width 111 height 34
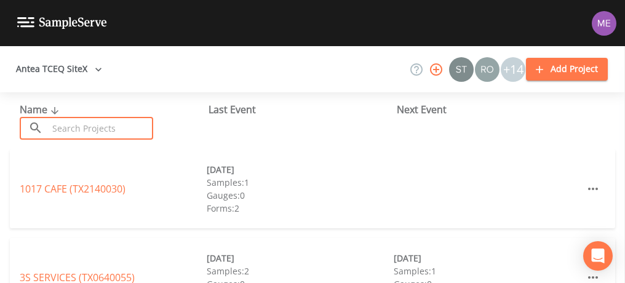
click at [73, 125] on input "text" at bounding box center [100, 128] width 105 height 23
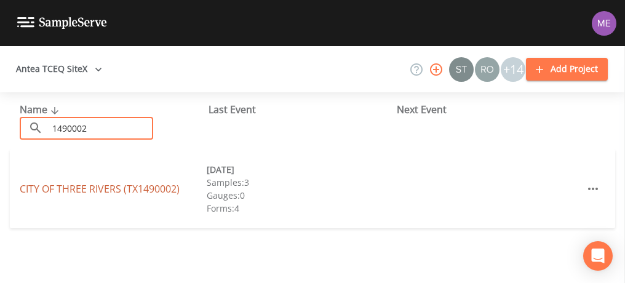
type input "1490002"
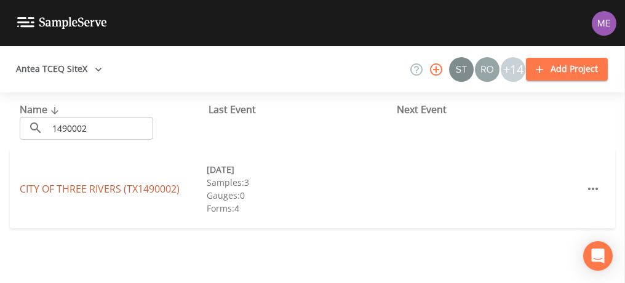
click at [96, 188] on link "CITY OF [GEOGRAPHIC_DATA] (TX1490002)" at bounding box center [100, 189] width 160 height 14
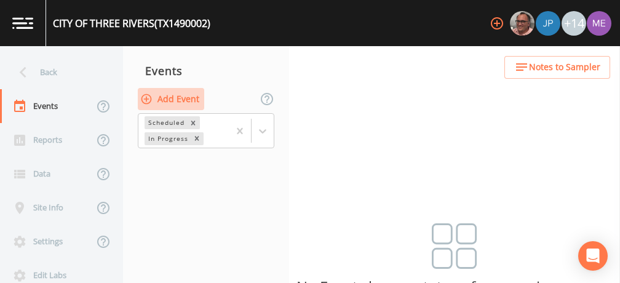
click at [191, 102] on button "Add Event" at bounding box center [171, 99] width 66 height 23
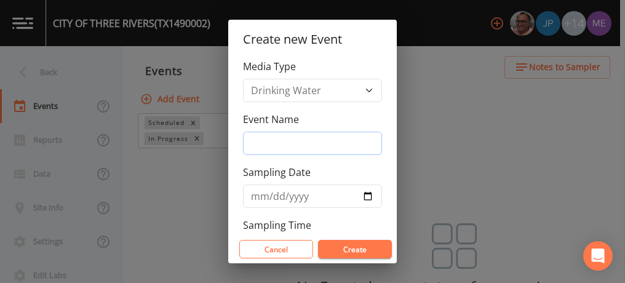
click at [283, 140] on input "Event Name" at bounding box center [312, 143] width 139 height 23
type input "3QSamples"
click at [260, 198] on input "Sampling Date" at bounding box center [312, 196] width 139 height 23
type input "[DATE]"
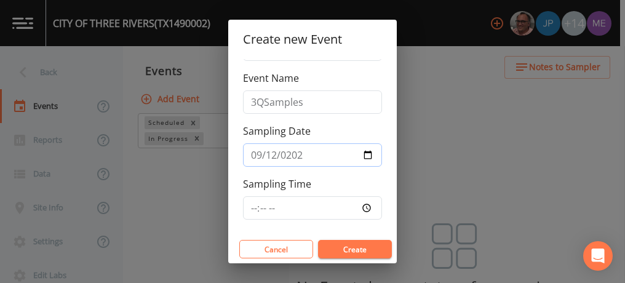
scroll to position [42, 0]
click at [252, 206] on input "Sampling Time" at bounding box center [312, 207] width 139 height 23
type input "13:15"
click at [344, 251] on button "Create" at bounding box center [355, 249] width 74 height 18
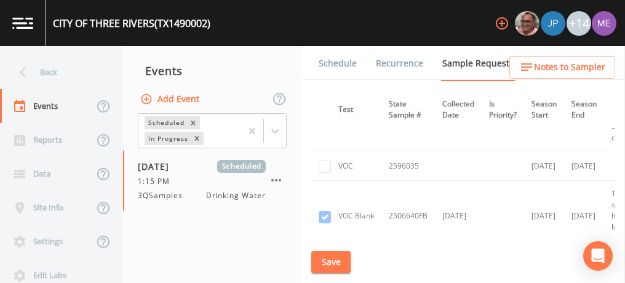
scroll to position [1536, 234]
click at [326, 159] on input "checkbox" at bounding box center [325, 165] width 12 height 12
checkbox input "true"
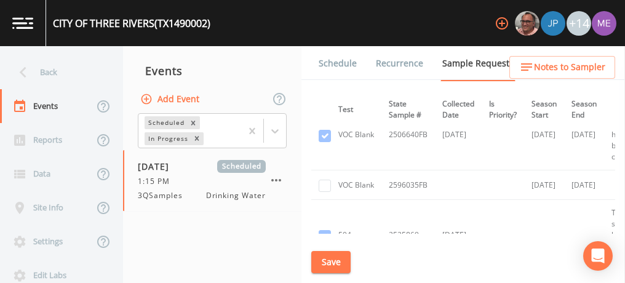
scroll to position [1616, 234]
click at [331, 179] on input "checkbox" at bounding box center [325, 185] width 12 height 12
checkbox input "true"
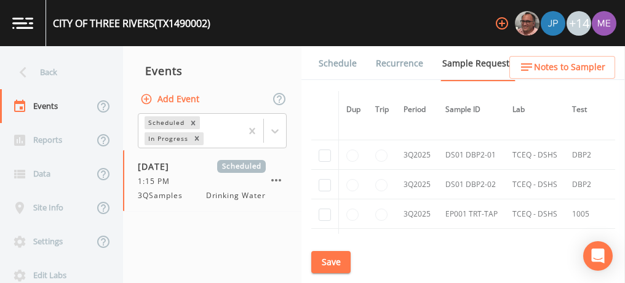
scroll to position [2384, 0]
click at [327, 148] on input "checkbox" at bounding box center [325, 154] width 12 height 12
checkbox input "true"
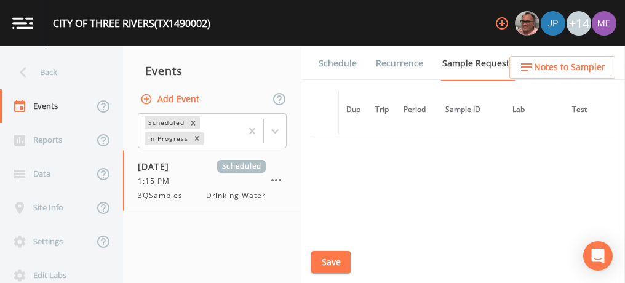
scroll to position [2024, 0]
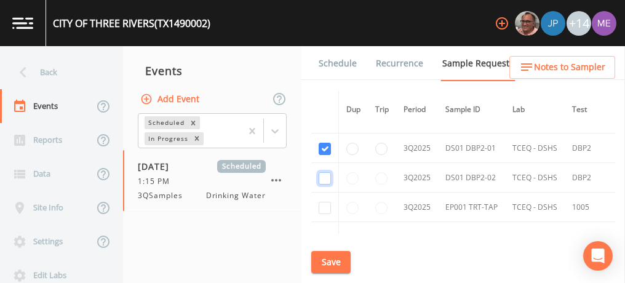
click at [325, 172] on input "checkbox" at bounding box center [325, 178] width 12 height 12
checkbox input "true"
click at [327, 202] on input "checkbox" at bounding box center [325, 208] width 12 height 12
checkbox input "true"
click at [337, 262] on button "Save" at bounding box center [330, 262] width 39 height 23
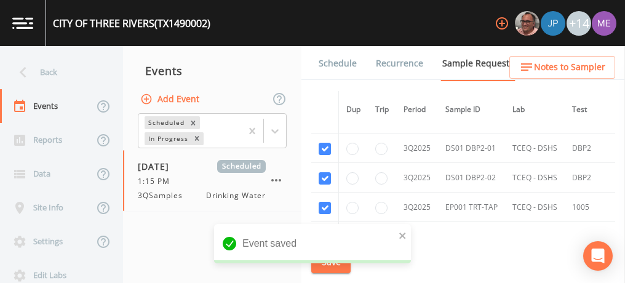
click at [327, 62] on link "Schedule" at bounding box center [338, 63] width 42 height 34
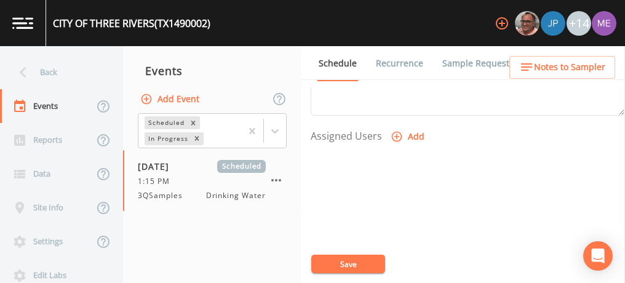
scroll to position [506, 0]
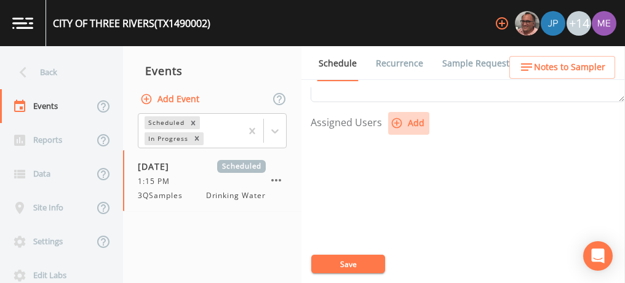
click at [395, 119] on icon "button" at bounding box center [397, 123] width 10 height 10
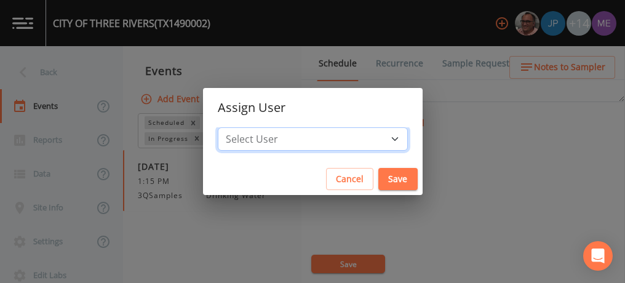
click at [376, 139] on select "Select User [PERSON_NAME] [PERSON_NAME] [PERSON_NAME] [PERSON_NAME] [PERSON_NAM…" at bounding box center [313, 138] width 190 height 23
select select "82fcd260-406f-4720-af66-0de7f1917f1c"
click at [236, 127] on select "Select User [PERSON_NAME] [PERSON_NAME] [PERSON_NAME] [PERSON_NAME] [PERSON_NAM…" at bounding box center [313, 138] width 190 height 23
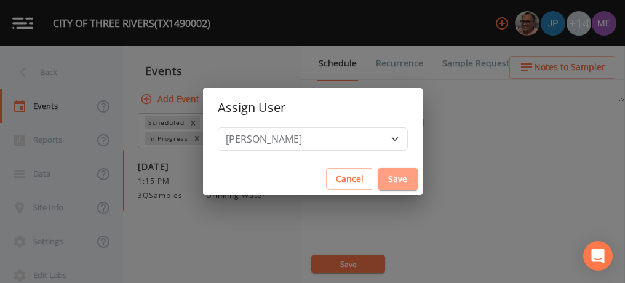
click at [383, 183] on button "Save" at bounding box center [398, 179] width 39 height 23
select select
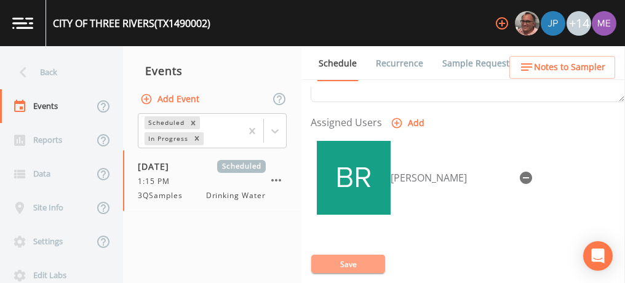
click at [366, 263] on button "Save" at bounding box center [348, 264] width 74 height 18
